Goal: Information Seeking & Learning: Learn about a topic

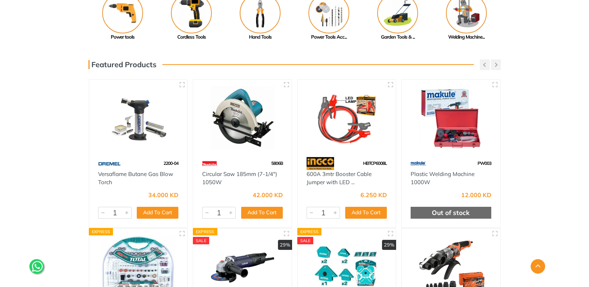
scroll to position [297, 0]
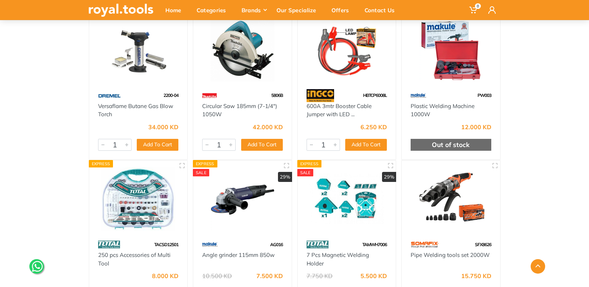
click at [253, 79] on img at bounding box center [242, 50] width 85 height 64
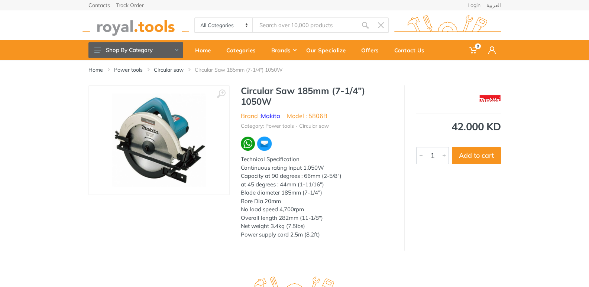
click at [327, 117] on ul "Brand : Makita Model : 5806B" at bounding box center [317, 115] width 152 height 9
click at [276, 25] on input "Site search" at bounding box center [305, 25] width 104 height 16
click at [247, 49] on div "Categories" at bounding box center [243, 50] width 45 height 16
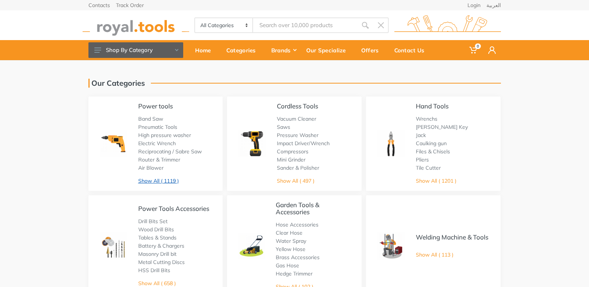
click at [172, 181] on link "Show All ( 1119 )" at bounding box center [158, 181] width 40 height 7
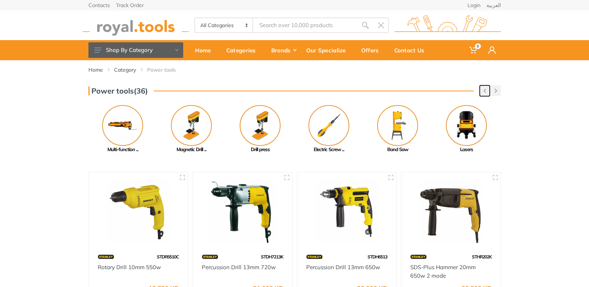
click at [484, 89] on icon "button" at bounding box center [484, 91] width 3 height 4
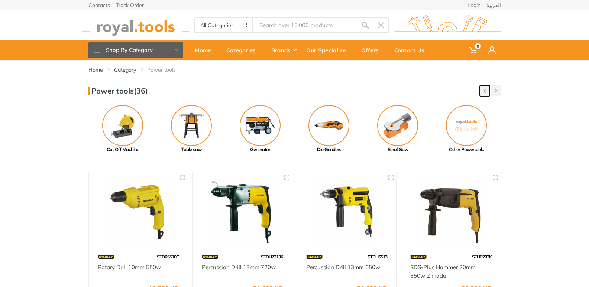
click at [484, 89] on icon "button" at bounding box center [484, 91] width 3 height 4
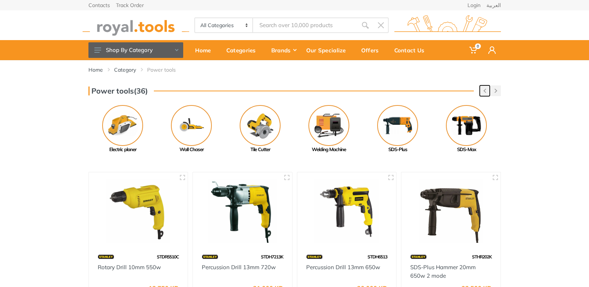
click at [484, 89] on icon "button" at bounding box center [484, 91] width 3 height 4
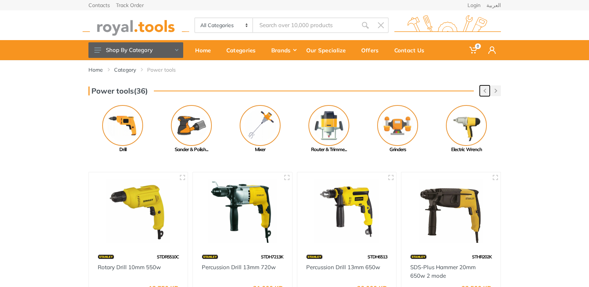
click at [484, 89] on icon "button" at bounding box center [484, 91] width 3 height 4
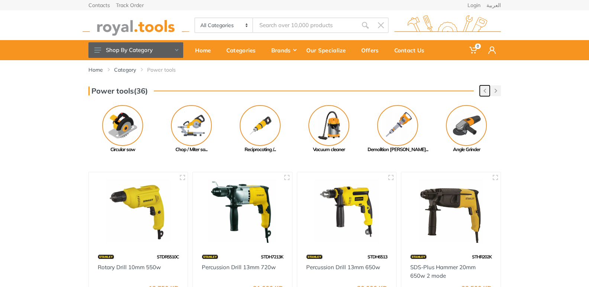
click at [484, 91] on use "button" at bounding box center [484, 91] width 3 height 4
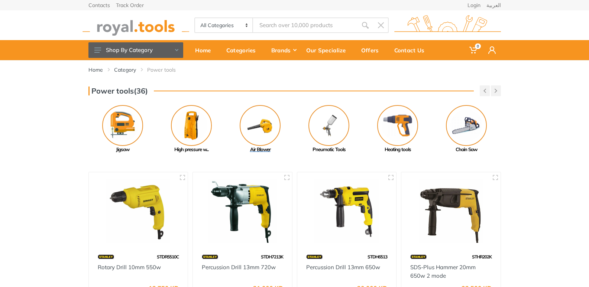
click at [266, 130] on img at bounding box center [260, 125] width 41 height 41
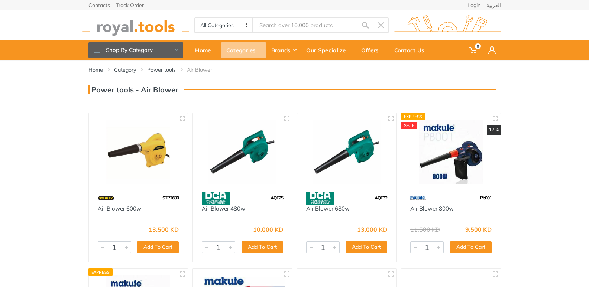
click at [249, 49] on div "Categories" at bounding box center [243, 50] width 45 height 16
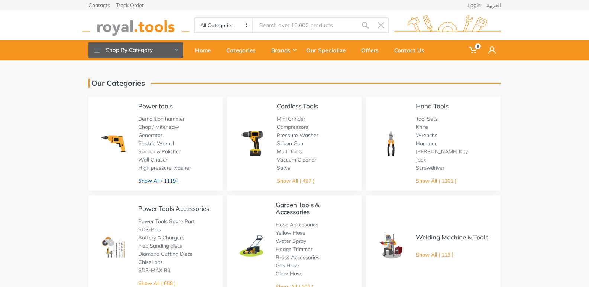
click at [169, 178] on link "Show All ( 1119 )" at bounding box center [158, 181] width 40 height 7
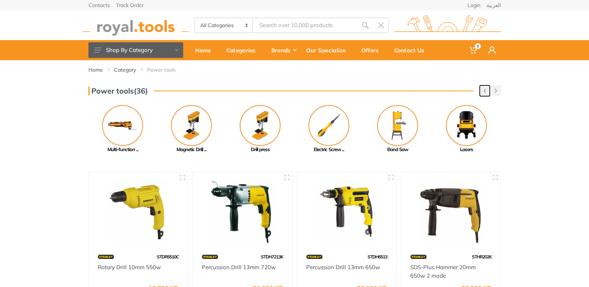
click at [484, 93] on icon "button" at bounding box center [484, 91] width 3 height 4
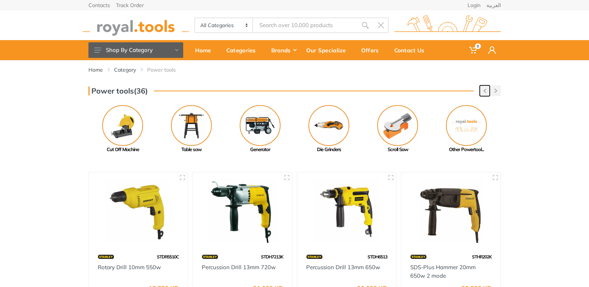
click at [484, 93] on icon "button" at bounding box center [484, 91] width 3 height 4
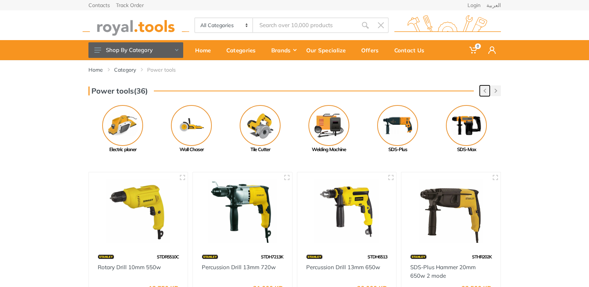
click at [484, 93] on icon "button" at bounding box center [484, 91] width 3 height 4
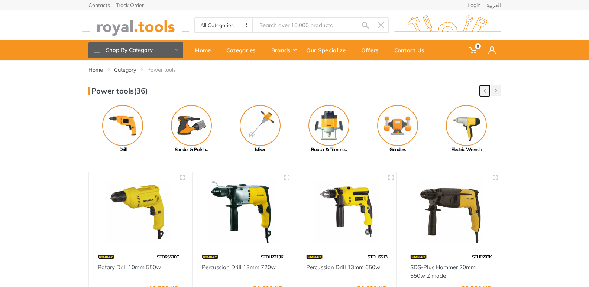
click at [484, 93] on icon "button" at bounding box center [484, 91] width 3 height 4
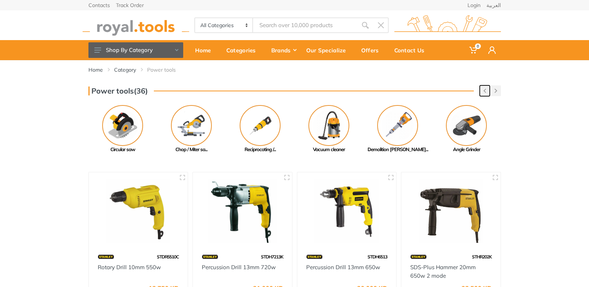
click at [484, 93] on icon "button" at bounding box center [484, 91] width 3 height 4
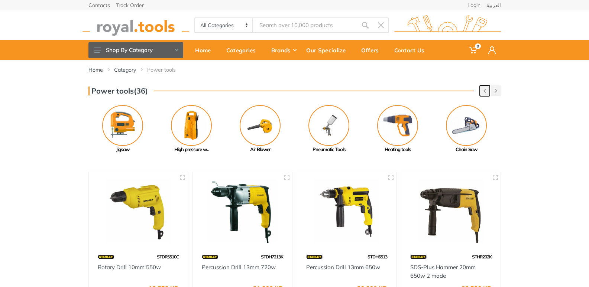
click at [484, 93] on icon "button" at bounding box center [484, 91] width 3 height 4
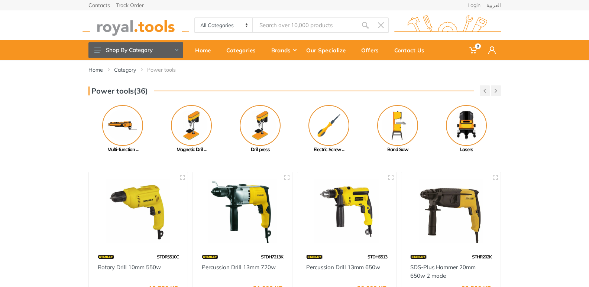
click at [502, 93] on div "Power tools(36) Previous Cut Off Machine Table saw Next" at bounding box center [295, 119] width 424 height 68
click at [495, 91] on icon "button" at bounding box center [495, 91] width 3 height 4
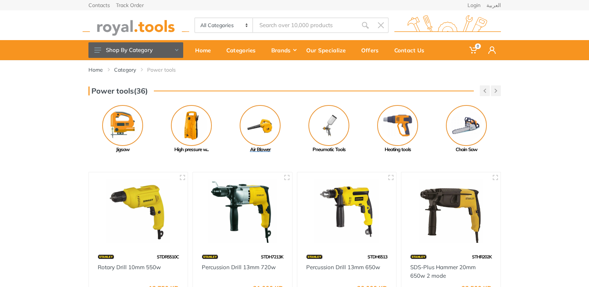
click at [270, 123] on img at bounding box center [260, 125] width 41 height 41
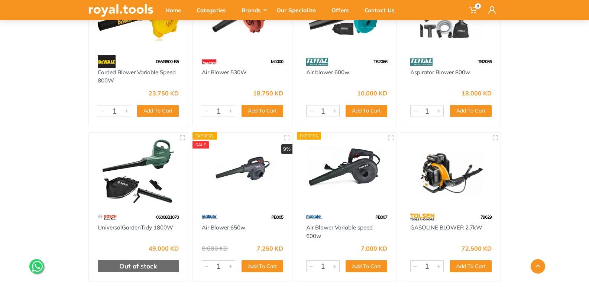
scroll to position [483, 0]
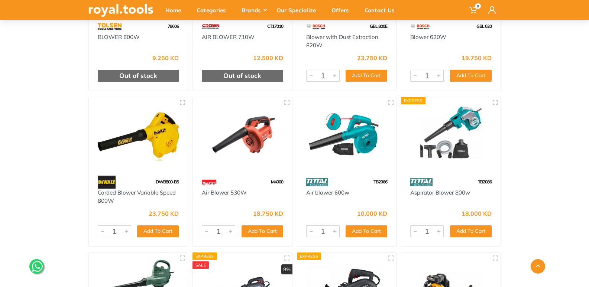
click at [365, 132] on img at bounding box center [347, 136] width 86 height 64
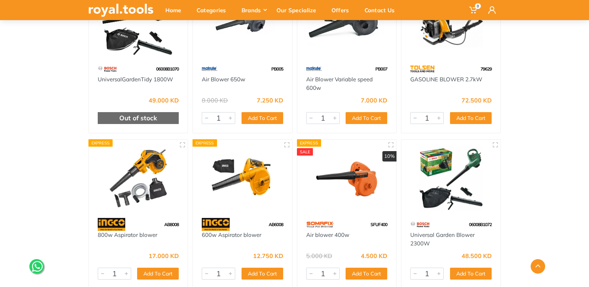
scroll to position [817, 0]
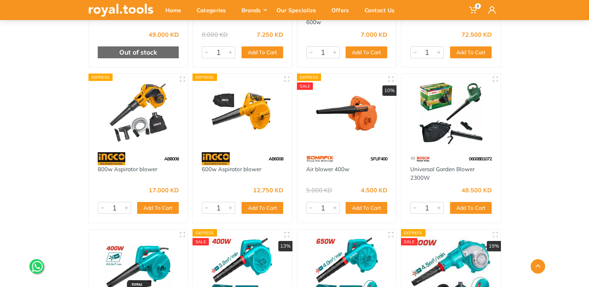
click at [136, 127] on img at bounding box center [138, 113] width 86 height 64
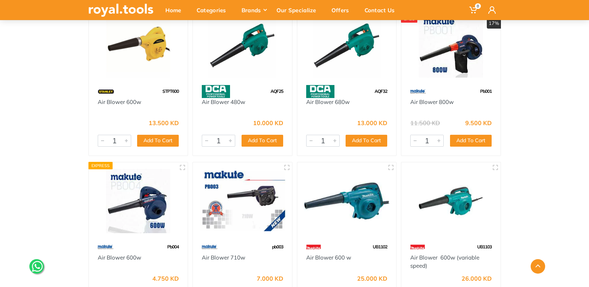
scroll to position [37, 0]
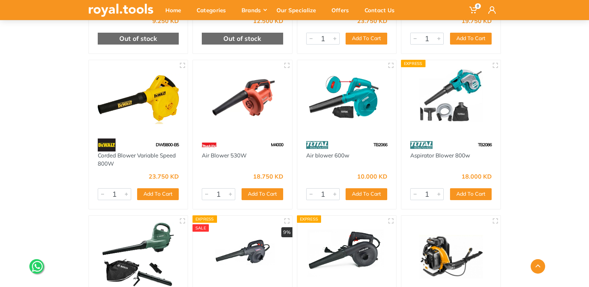
scroll to position [594, 0]
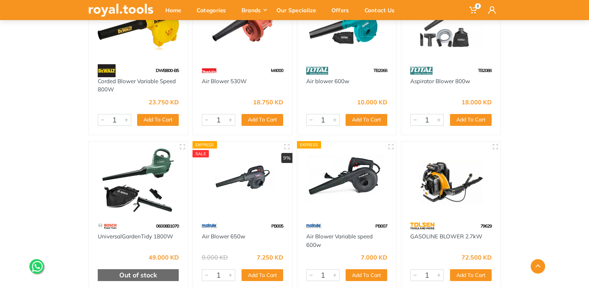
click at [560, 127] on div "Home Category Power tools Air Blower 1" at bounding box center [294, 119] width 589 height 1306
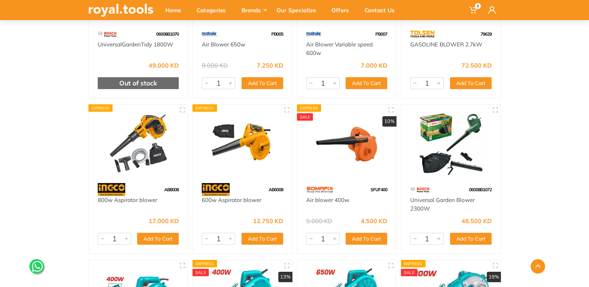
scroll to position [757, 0]
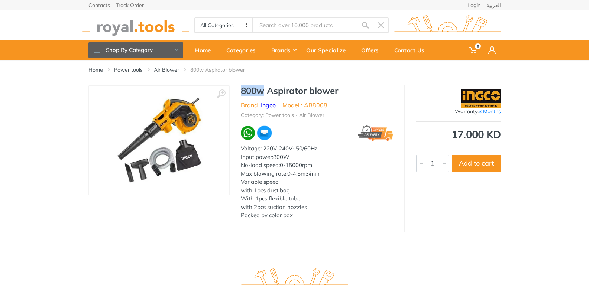
drag, startPoint x: 263, startPoint y: 93, endPoint x: 236, endPoint y: 90, distance: 27.3
click at [236, 90] on div "800w Aspirator blower Brand : Ingco Model : AB8008 Category: Power tools - Air …" at bounding box center [317, 154] width 175 height 139
click at [247, 90] on h1 "800w Aspirator blower" at bounding box center [317, 90] width 152 height 11
